Goal: Task Accomplishment & Management: Use online tool/utility

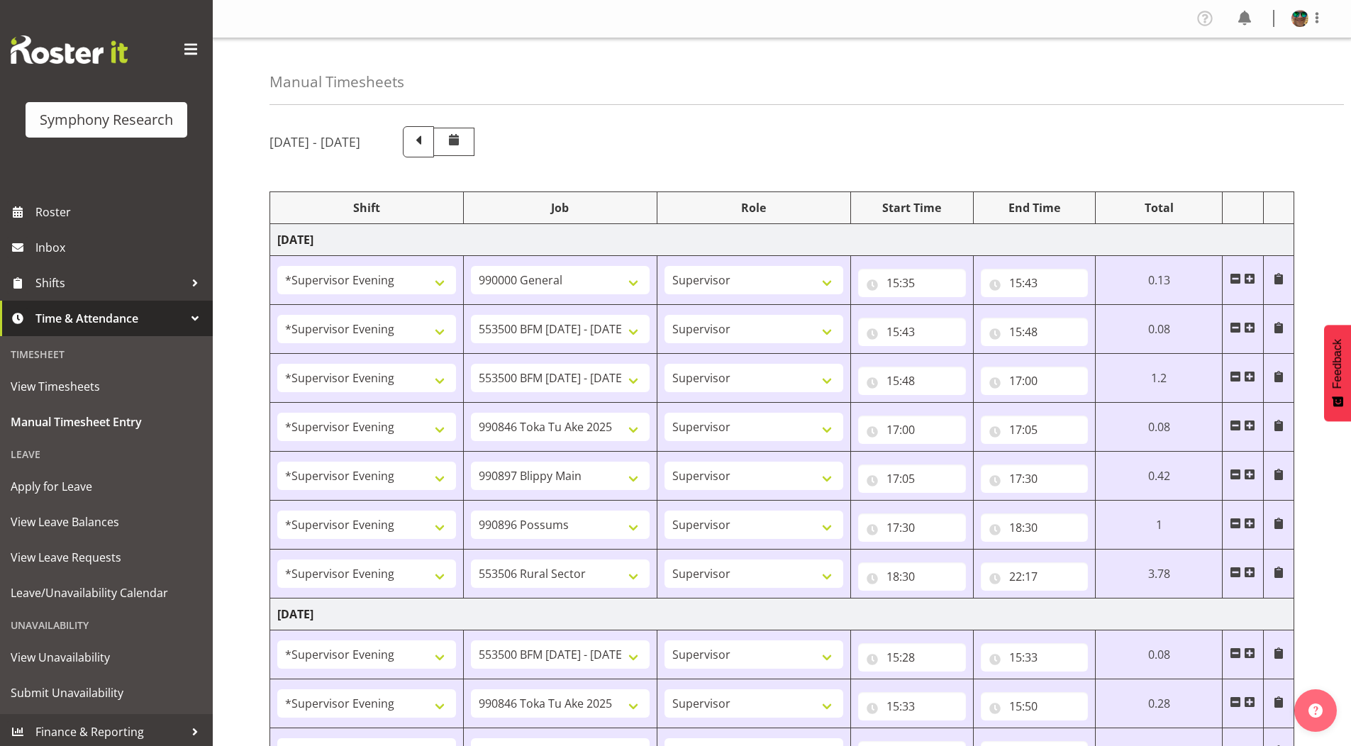
select select "4583"
select select "743"
select select "4583"
select select "10242"
select select "4583"
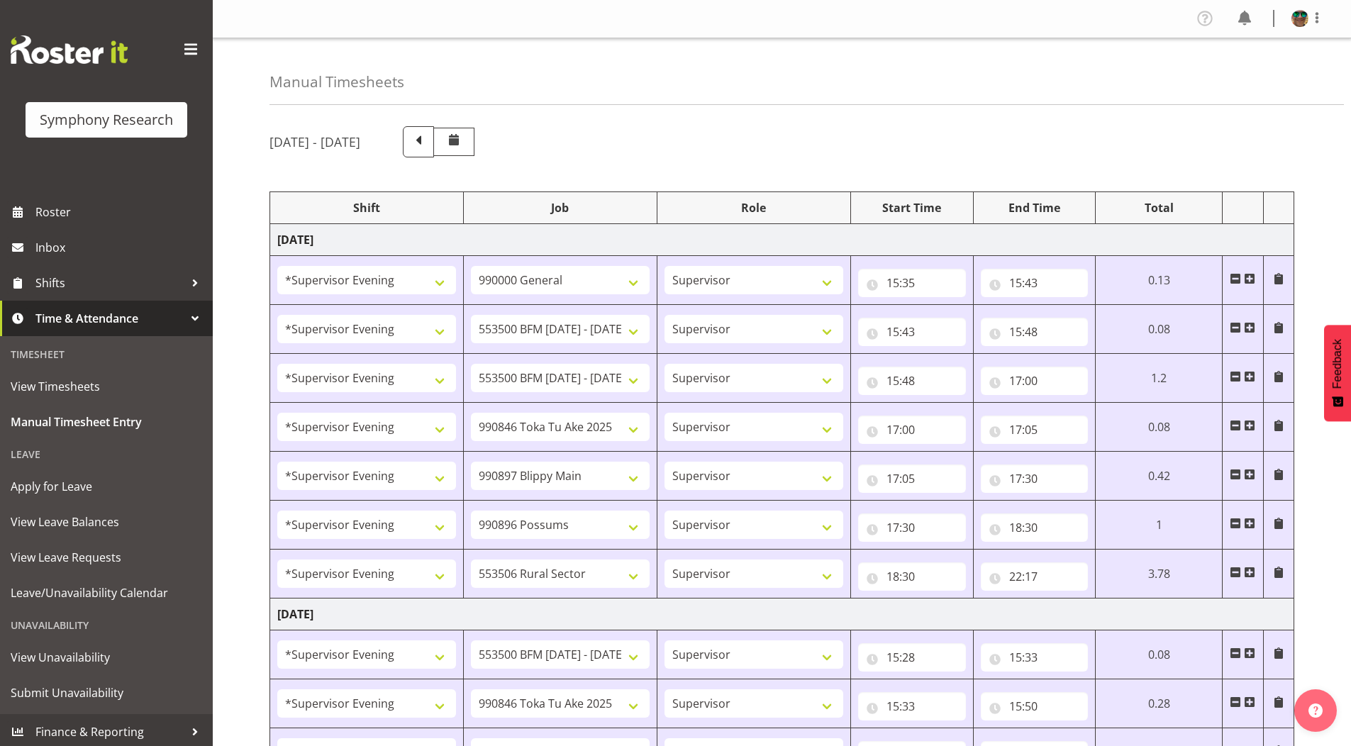
select select "10242"
select select "4583"
select select "9426"
select select "4583"
select select "10631"
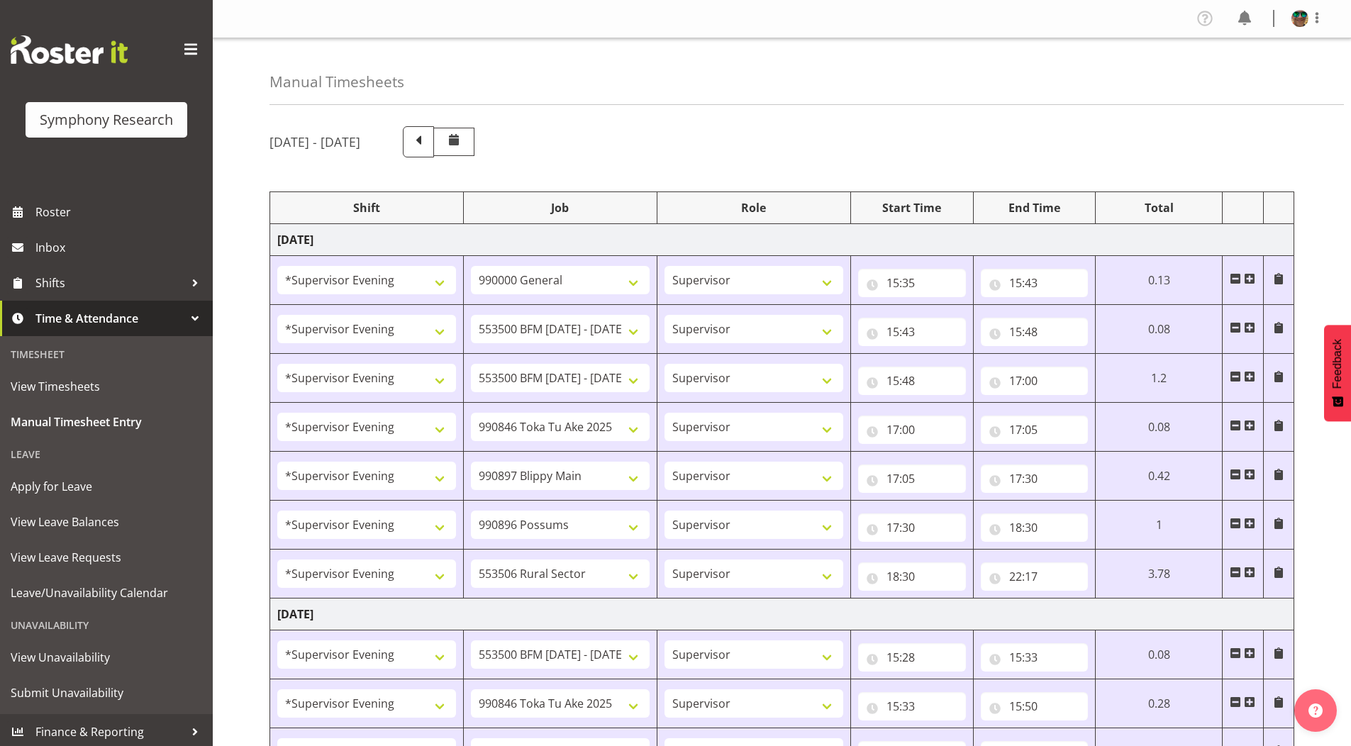
select select "4583"
select select "10633"
select select "4583"
select select "10587"
select select "4583"
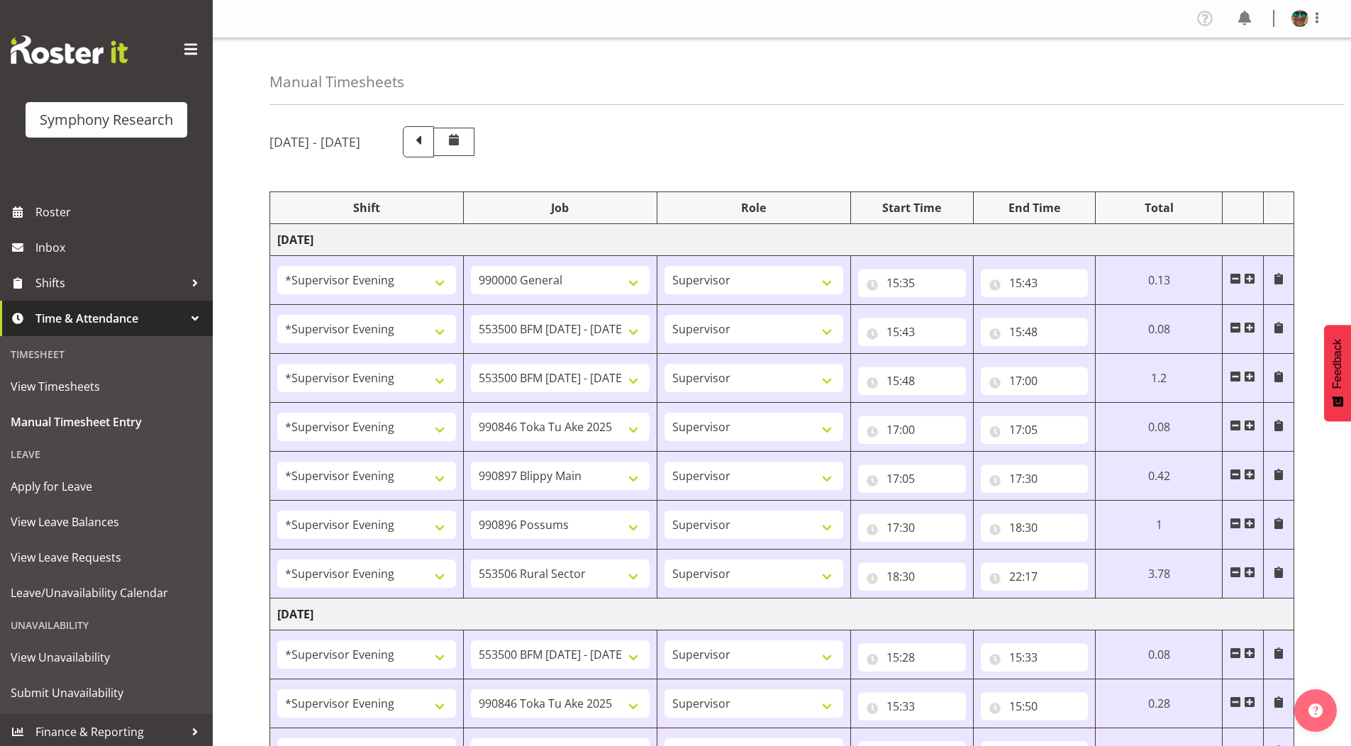
select select "10242"
select select "4583"
select select "9426"
select select "4583"
select select "10242"
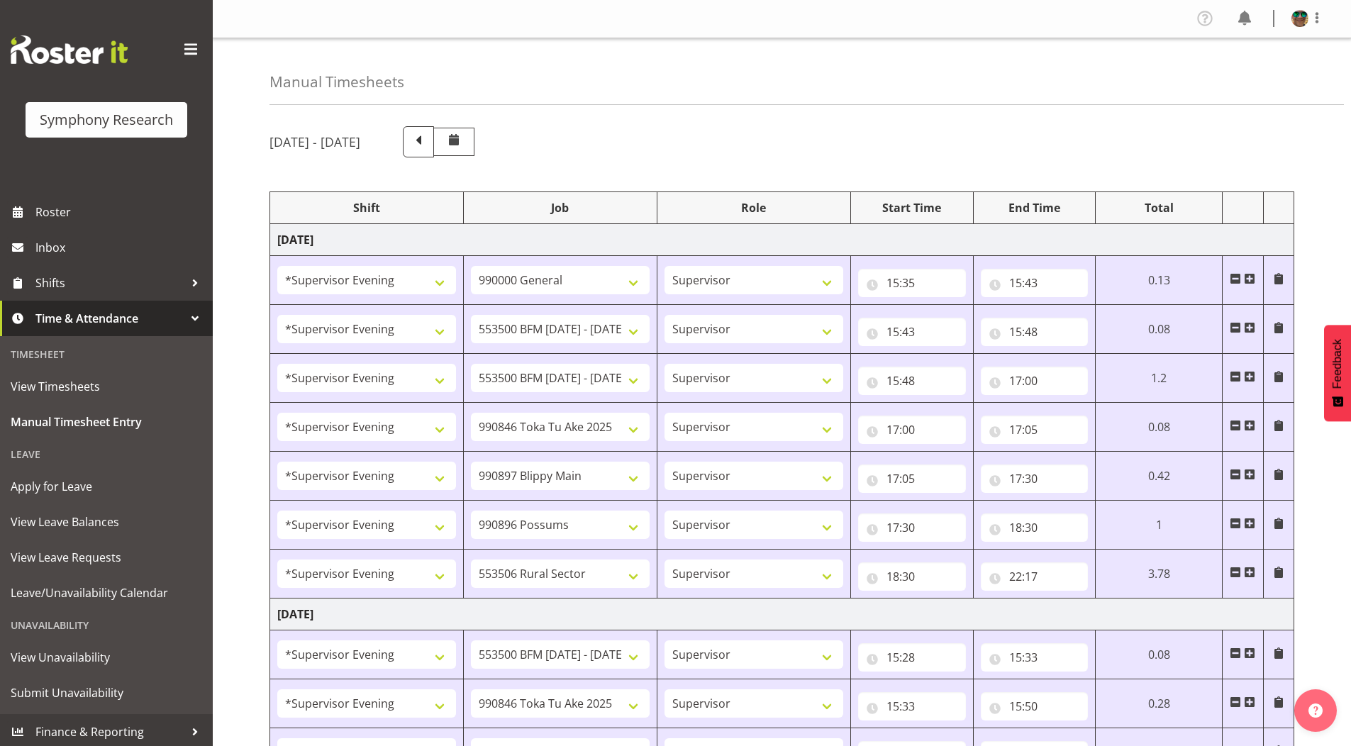
select select "4583"
select select "10633"
select select "4583"
select select "10631"
select select "4583"
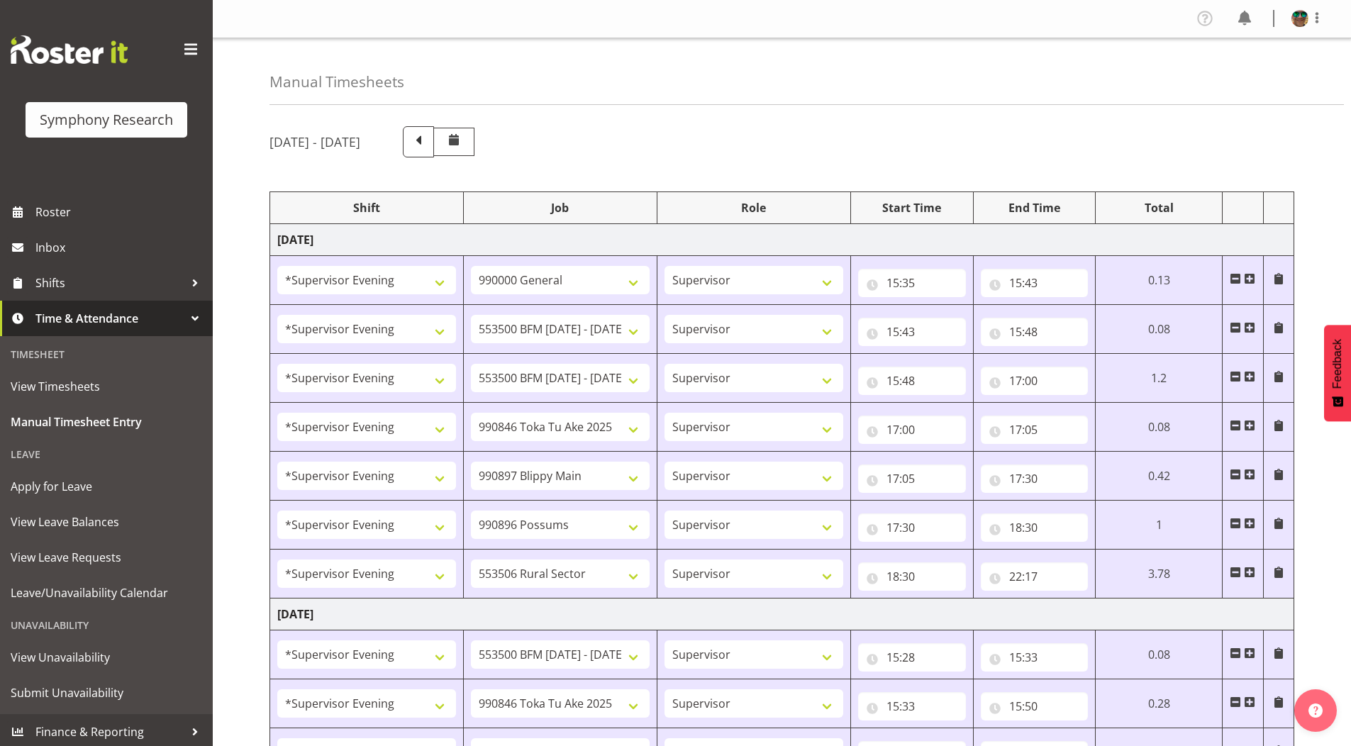
select select "10587"
select select "4583"
select select "10631"
select select "4583"
select select "10242"
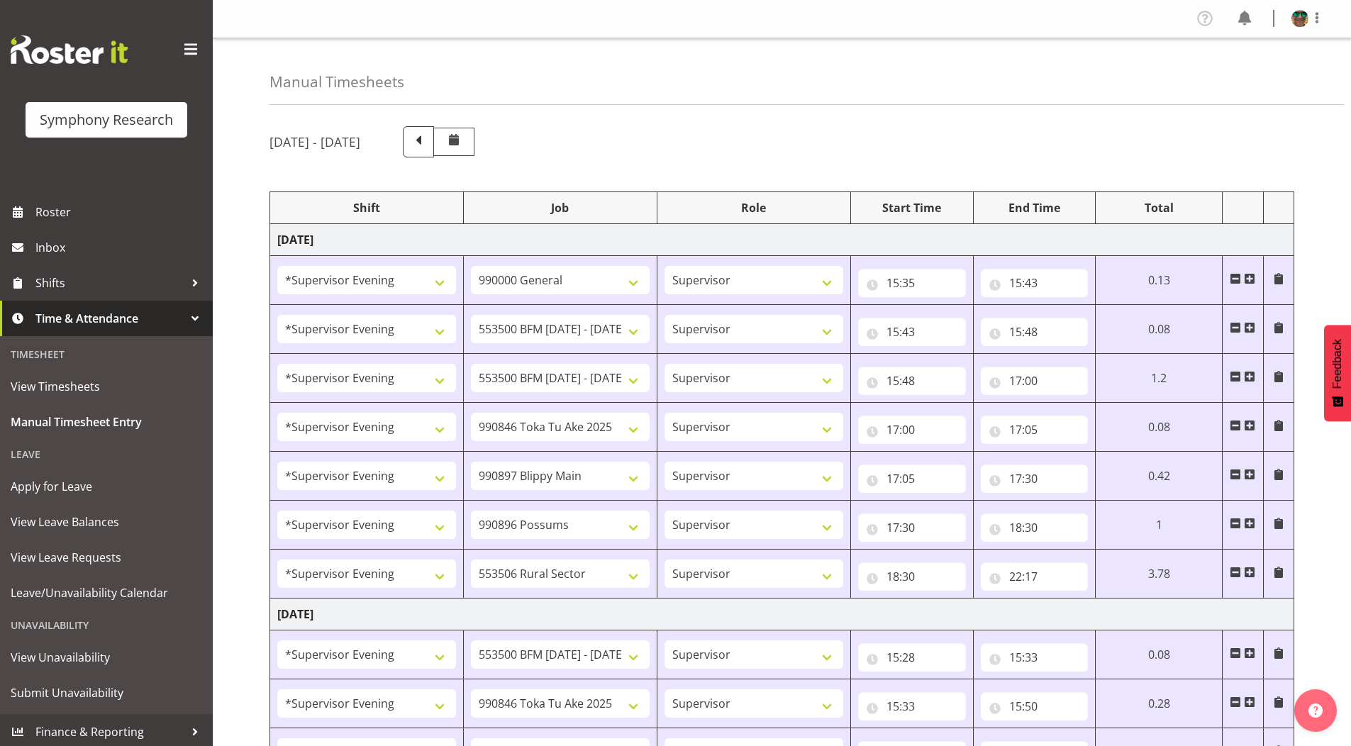
select select "4583"
select select "9426"
select select "4583"
select select "10242"
select select "4583"
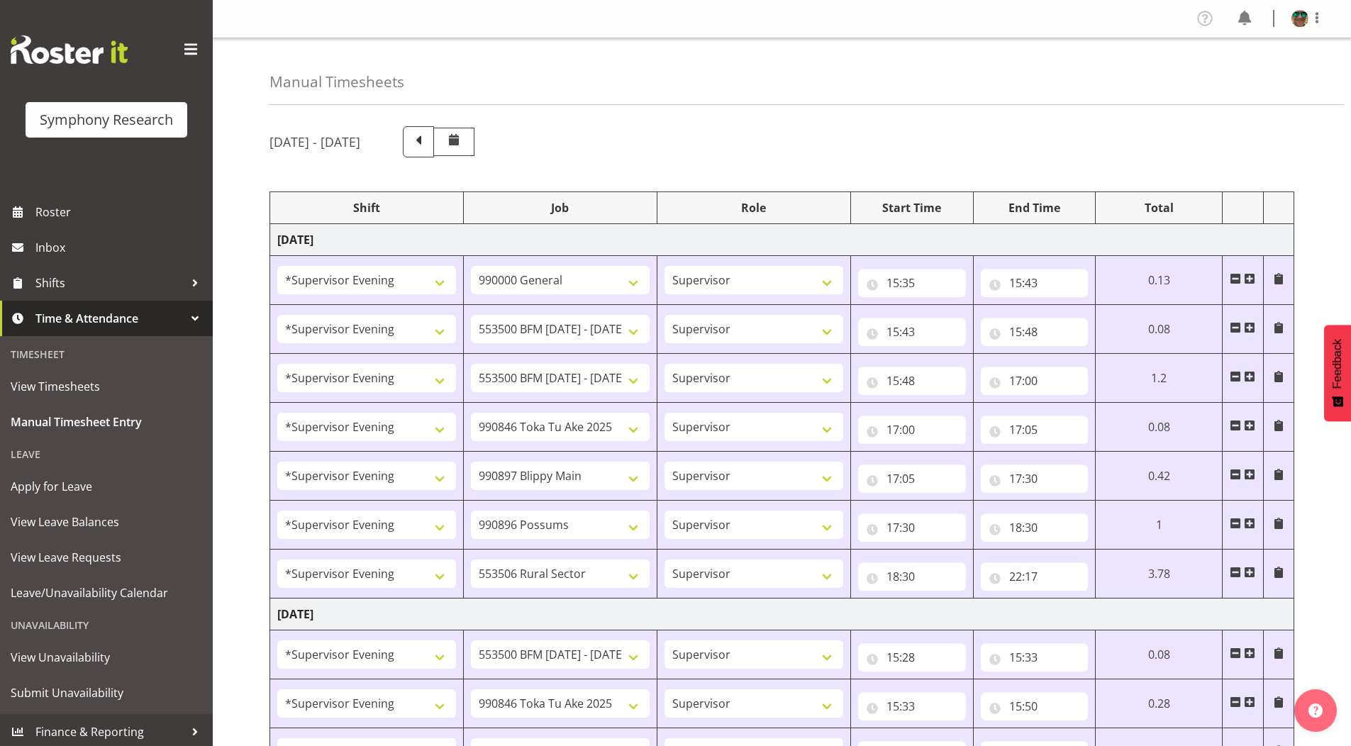
select select "10633"
select select "4583"
select select "10587"
select select "4583"
select select "743"
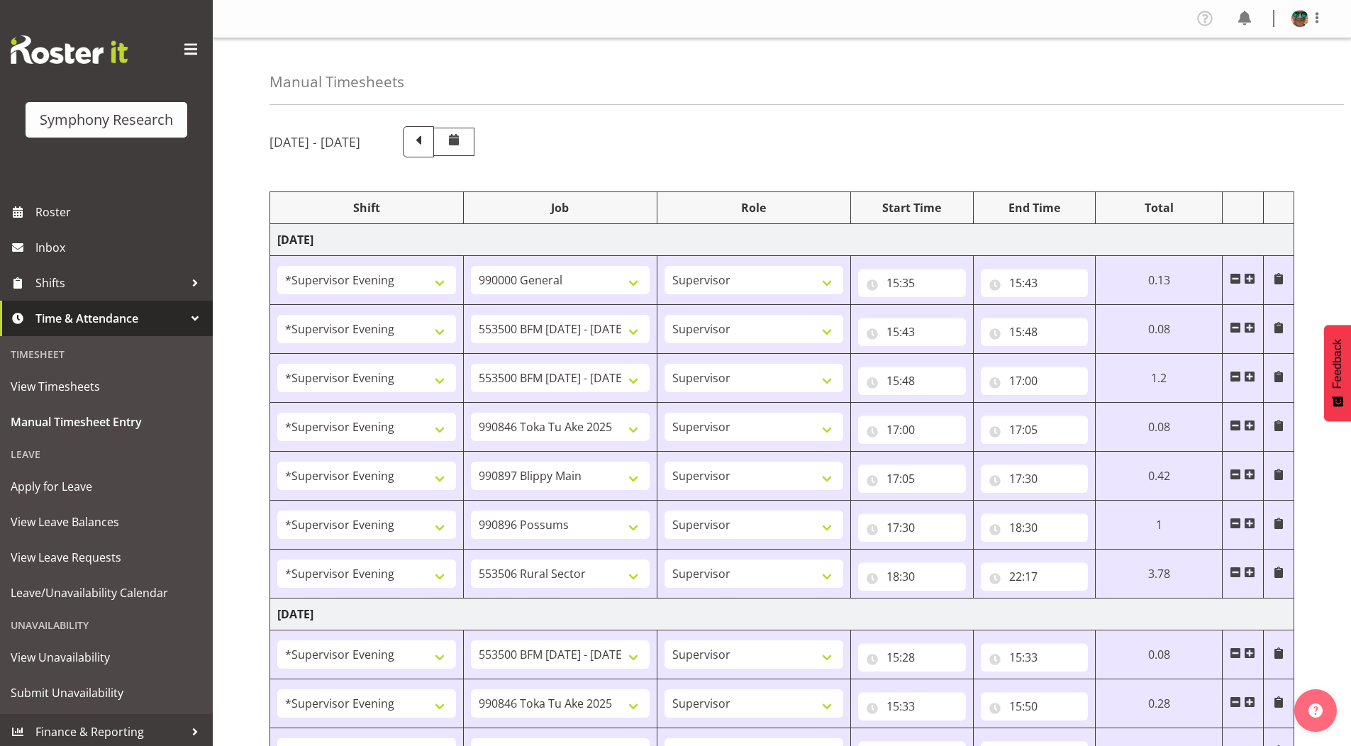
select select "4583"
select select "10242"
select select "4583"
select select "9426"
select select "4583"
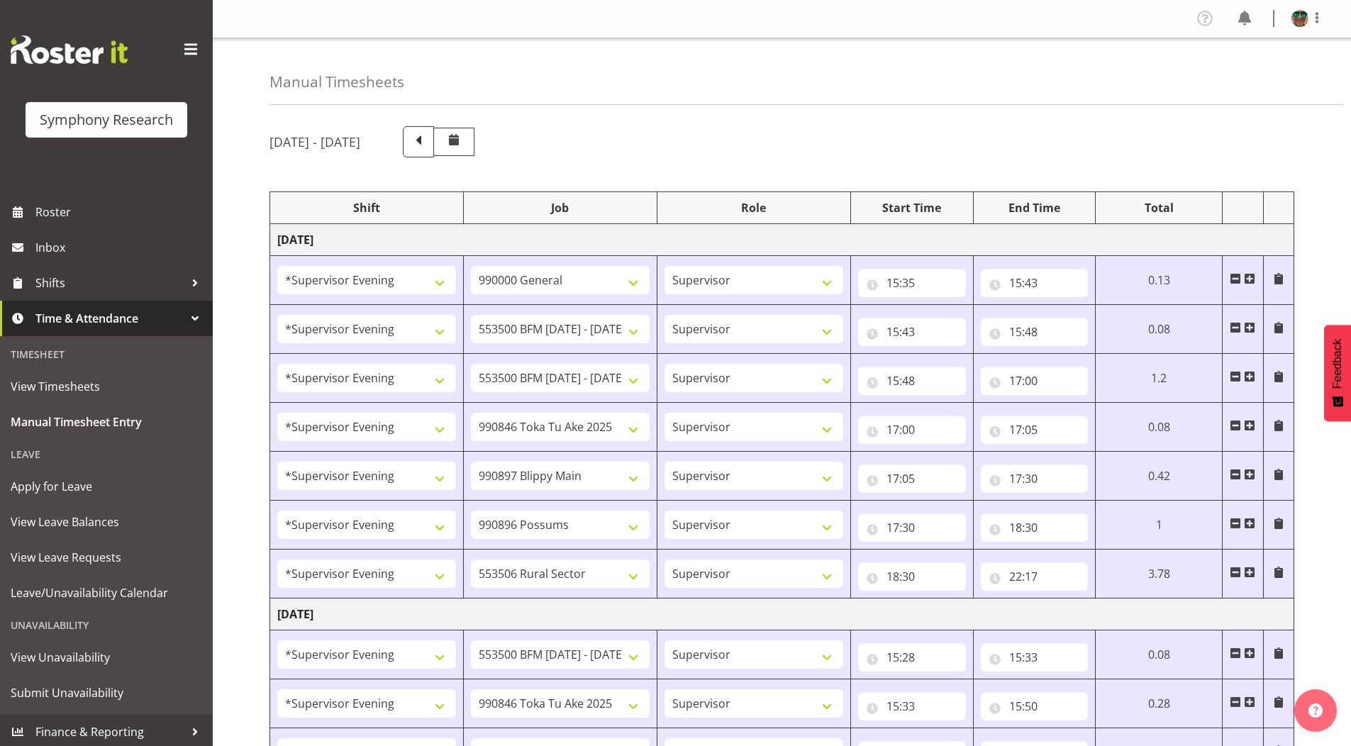
select select "10633"
select select "4583"
select select "10575"
select select "4583"
select select "10587"
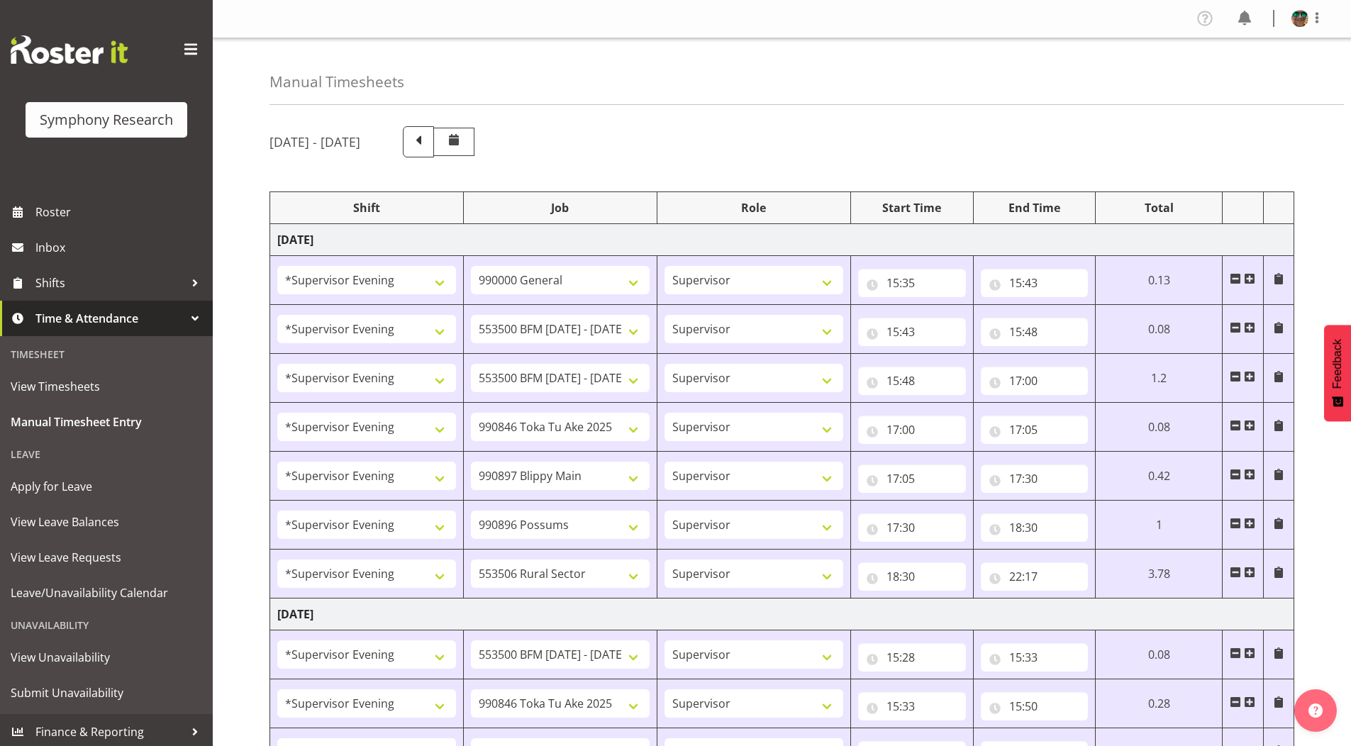
select select "4583"
select select "10242"
select select "4583"
select select "9426"
select select "4583"
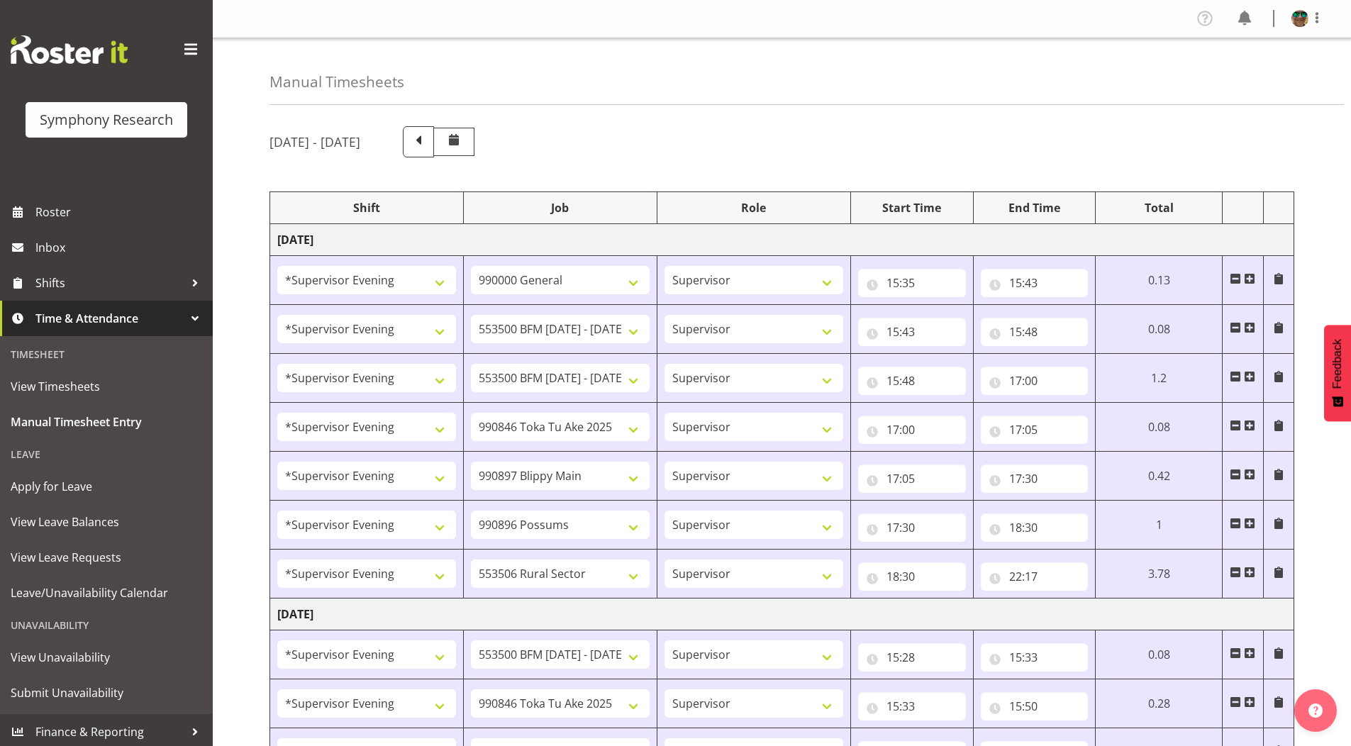
select select "10633"
select select "4583"
select select "10575"
select select "4583"
select select "10587"
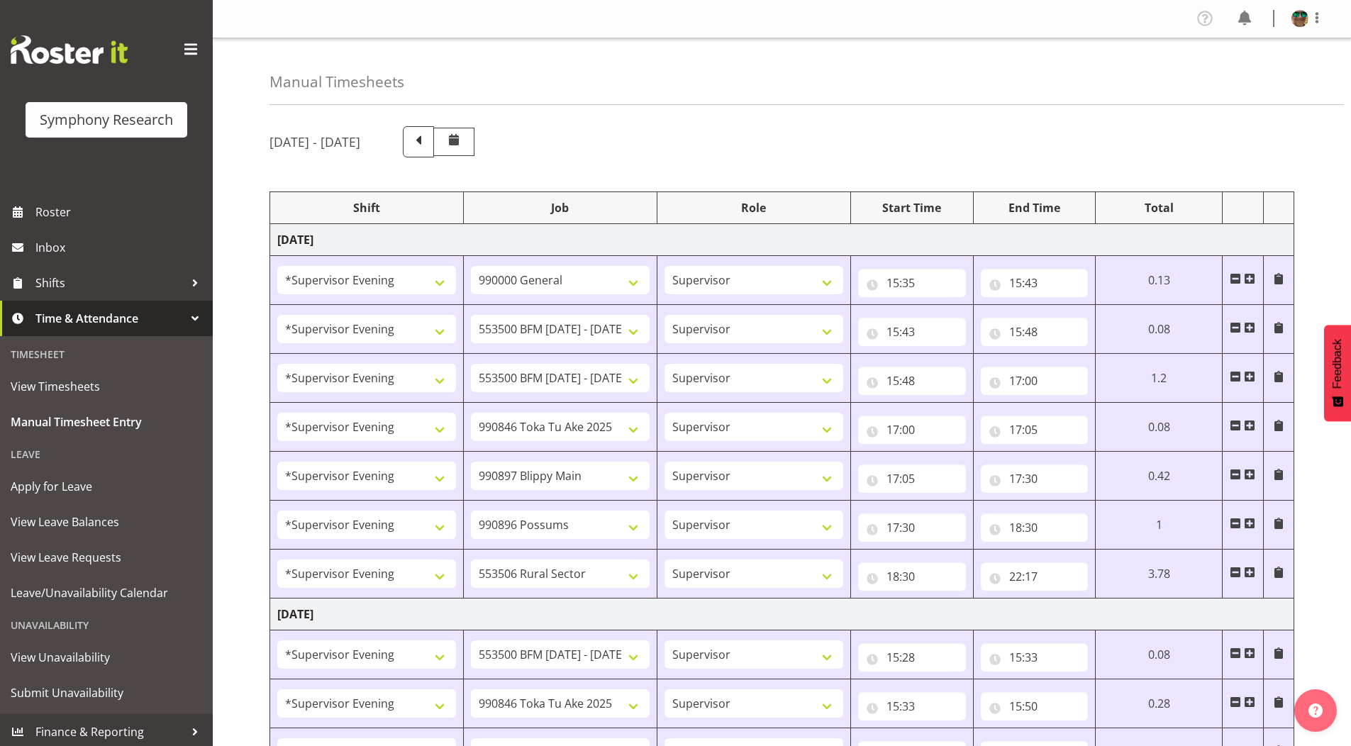
select select "19170"
select select "10527"
select select "19170"
select select "10527"
select select "19170"
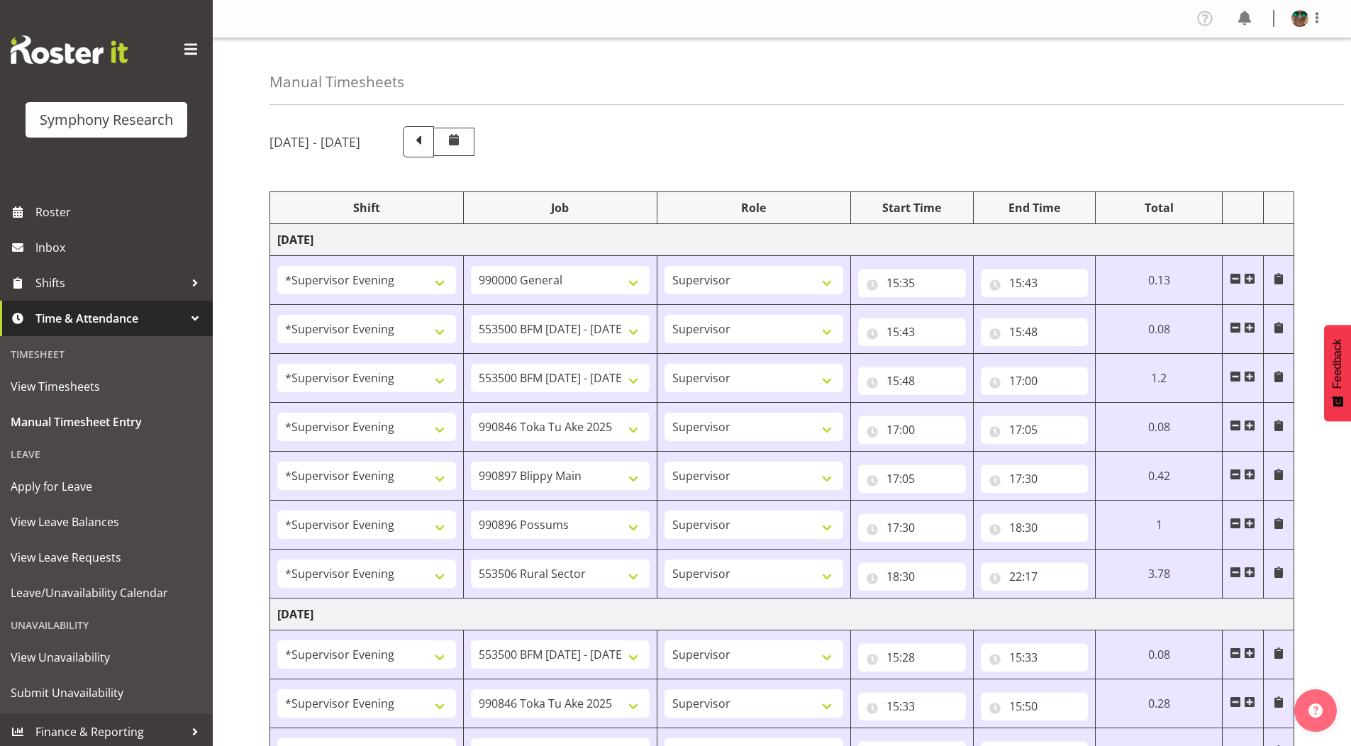
select select "10499"
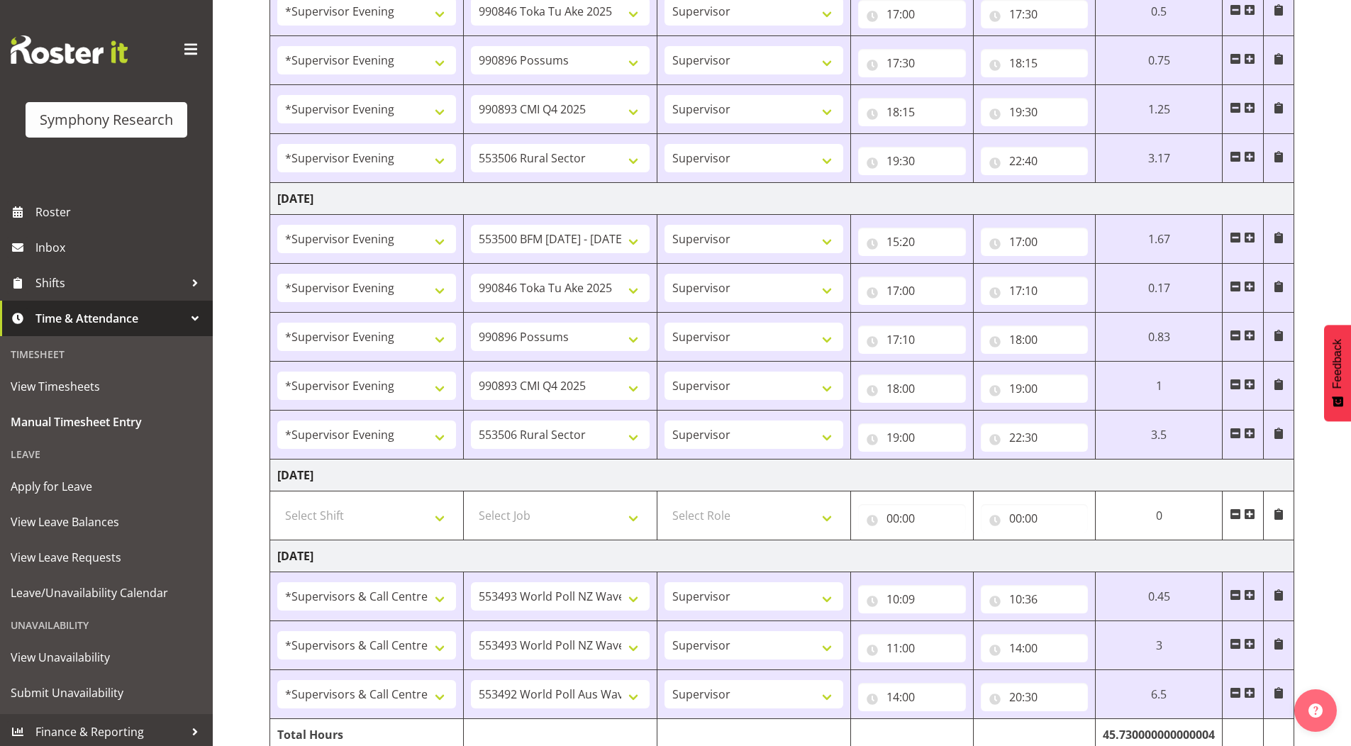
scroll to position [1455, 0]
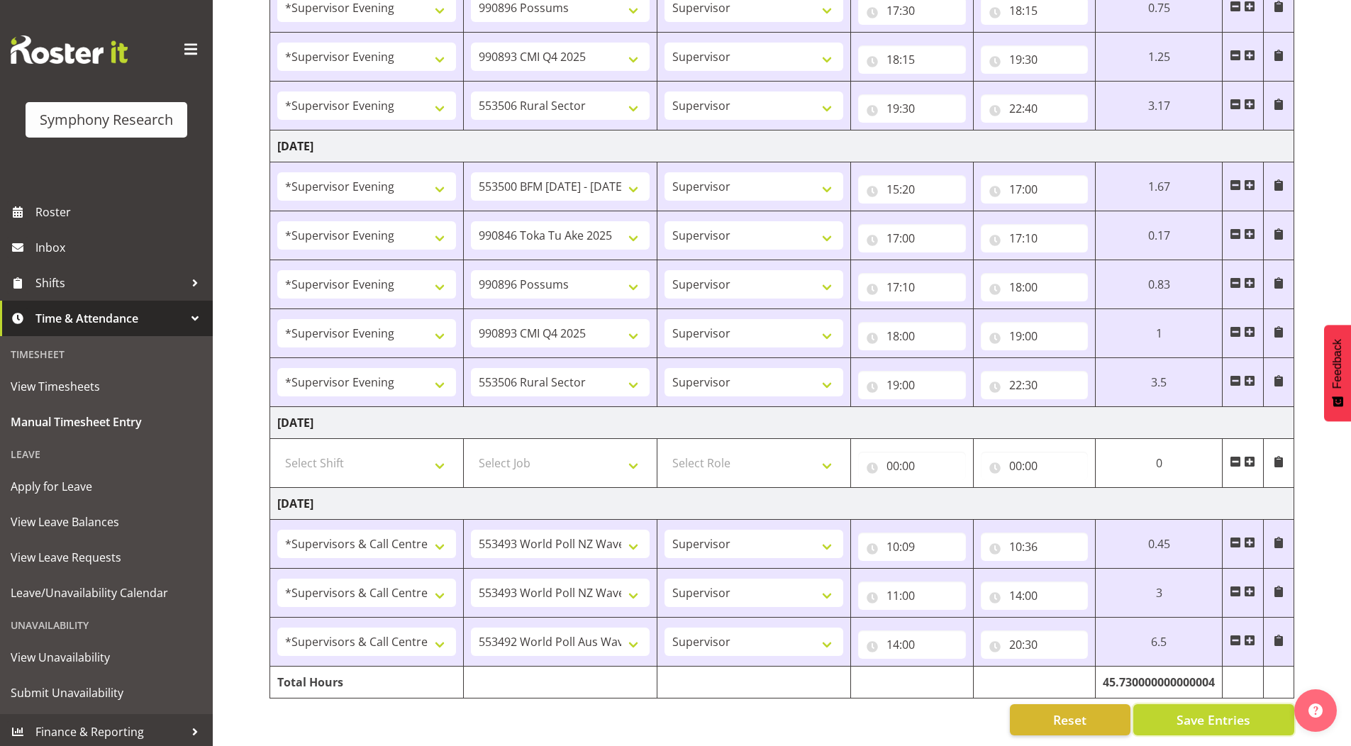
click at [1186, 711] on span "Save Entries" at bounding box center [1213, 720] width 74 height 18
